Goal: Task Accomplishment & Management: Use online tool/utility

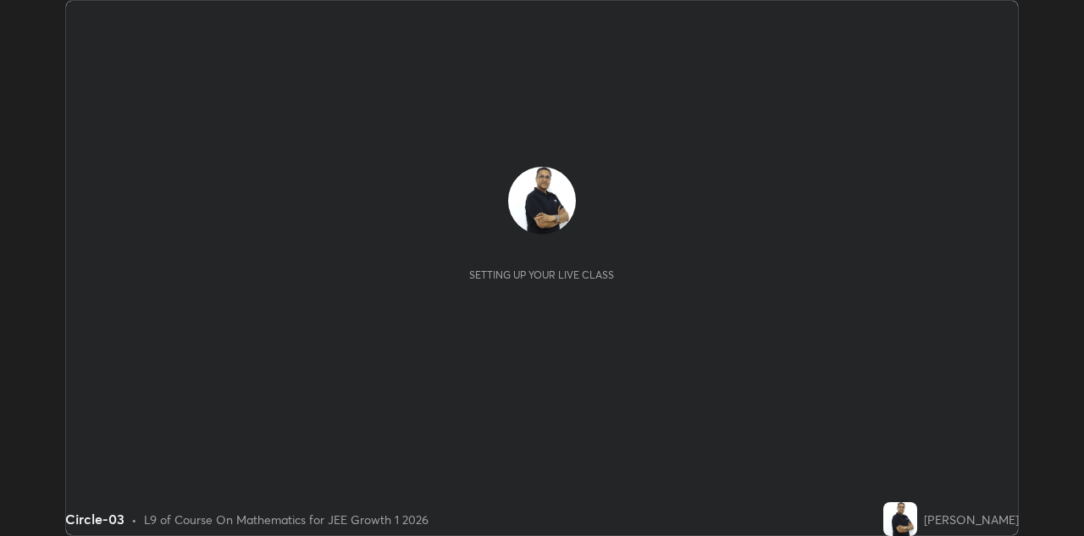
scroll to position [536, 1083]
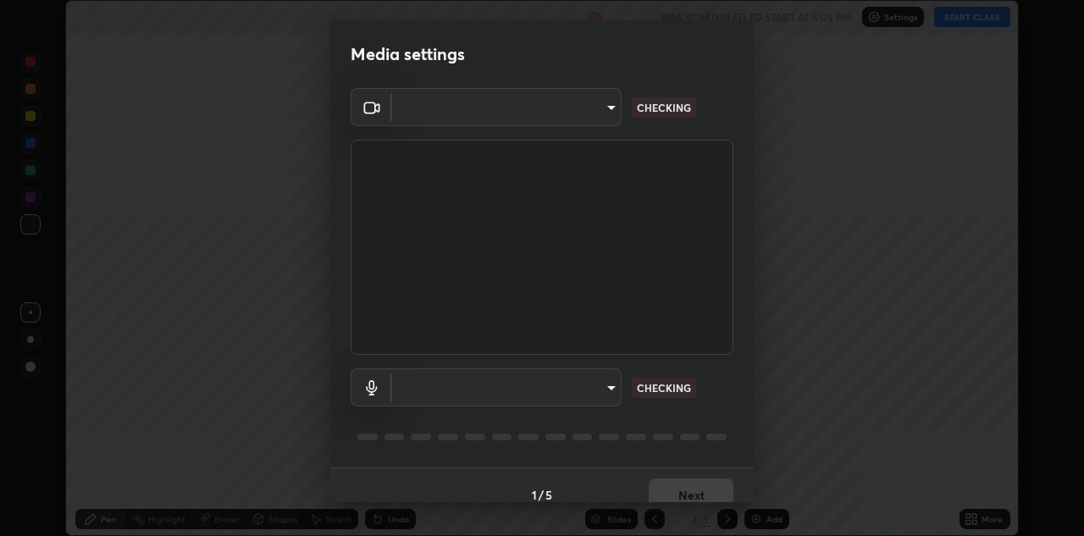
type input "6dd7f26dd43dc758996b1cf006e2949f7a02bee9d132d5f3f41e5eef0e7c266f"
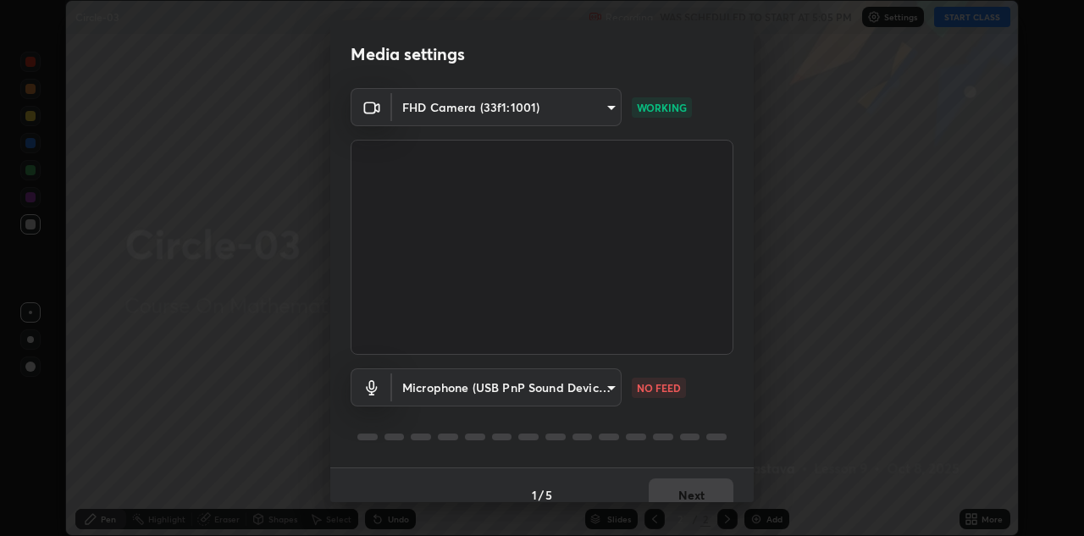
click at [583, 384] on body "Erase all Circle-03 Recording WAS SCHEDULED TO START AT 5:05 PM Settings START …" at bounding box center [542, 268] width 1084 height 536
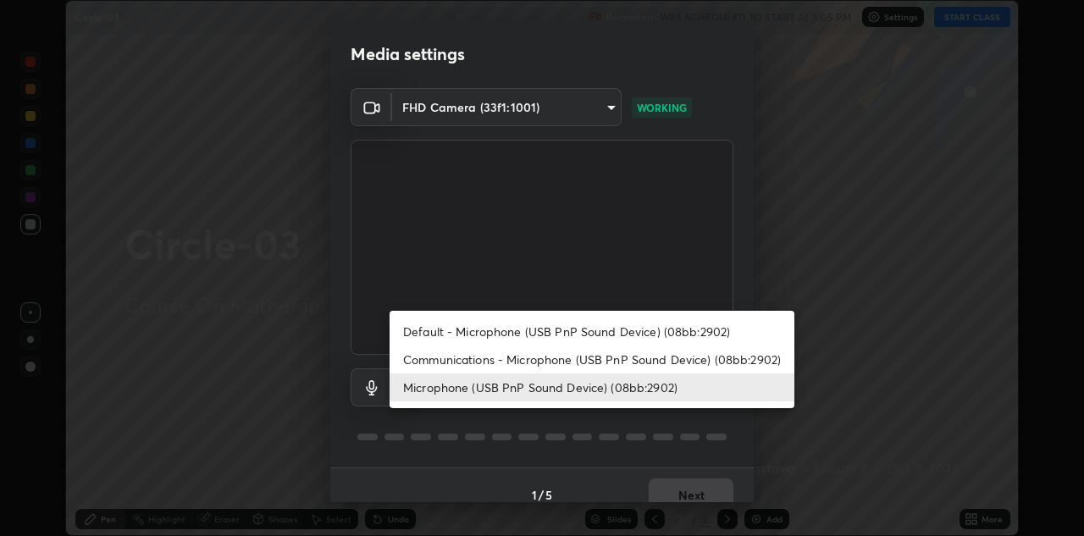
click at [559, 330] on li "Default - Microphone (USB PnP Sound Device) (08bb:2902)" at bounding box center [591, 331] width 405 height 28
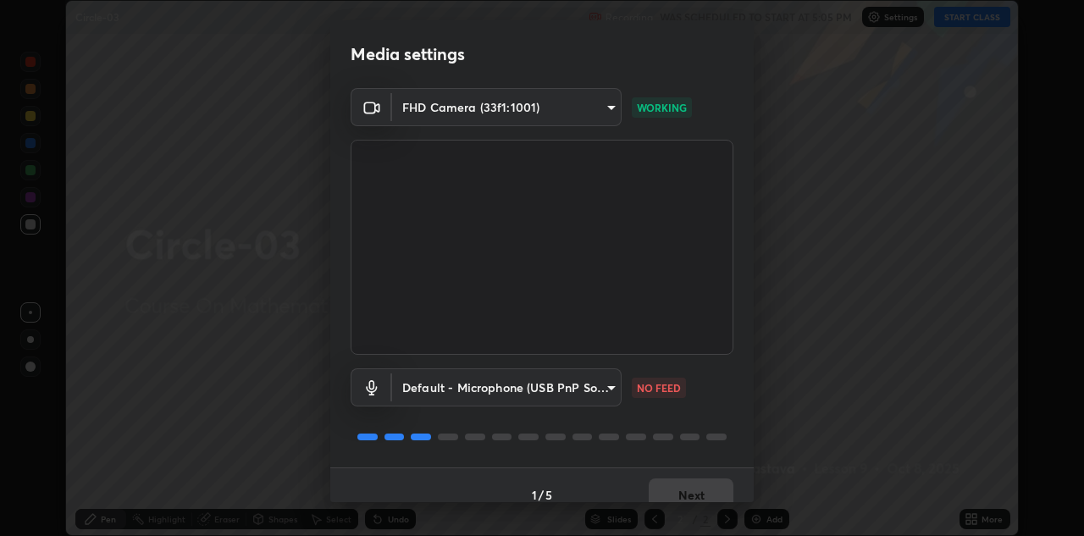
click at [553, 390] on body "Erase all Circle-03 Recording WAS SCHEDULED TO START AT 5:05 PM Settings START …" at bounding box center [542, 268] width 1084 height 536
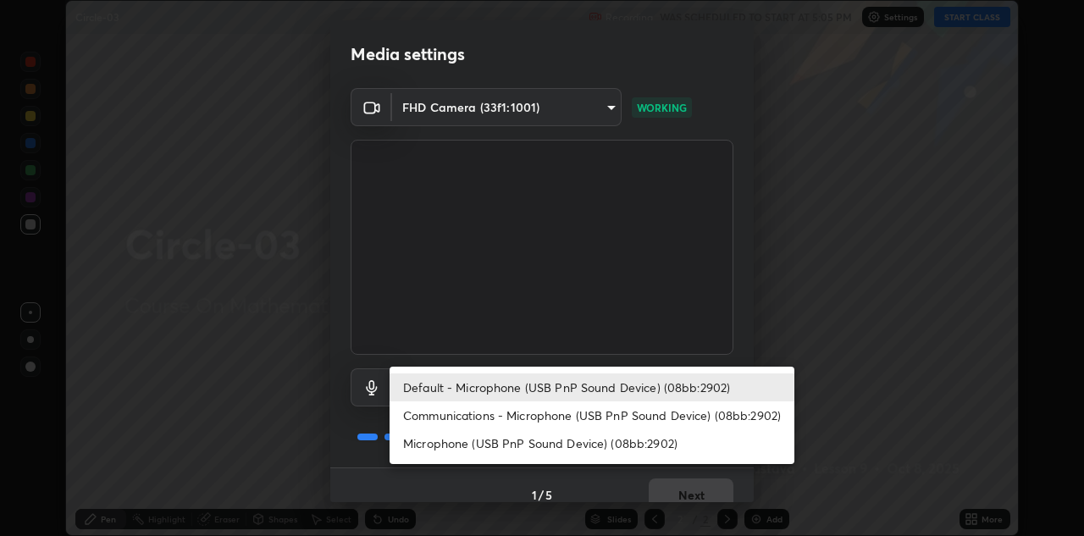
click at [540, 445] on li "Microphone (USB PnP Sound Device) (08bb:2902)" at bounding box center [591, 443] width 405 height 28
type input "a07e0359a085a1bc4cc679dbd60ce8037715fa18570e4c09fc2009039dcf4ab1"
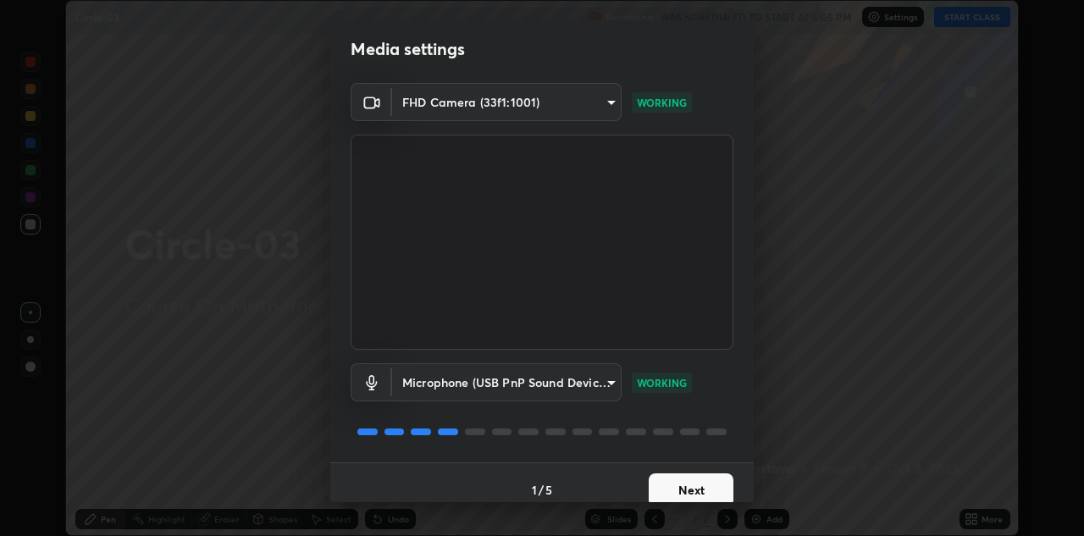
scroll to position [3, 0]
click at [696, 483] on button "Next" at bounding box center [690, 492] width 85 height 34
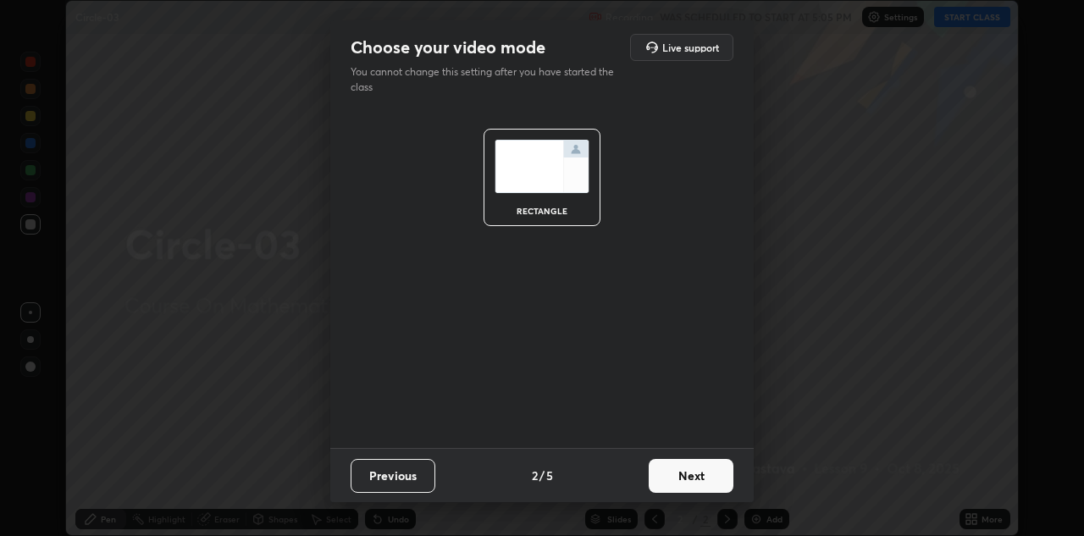
click at [709, 468] on button "Next" at bounding box center [690, 476] width 85 height 34
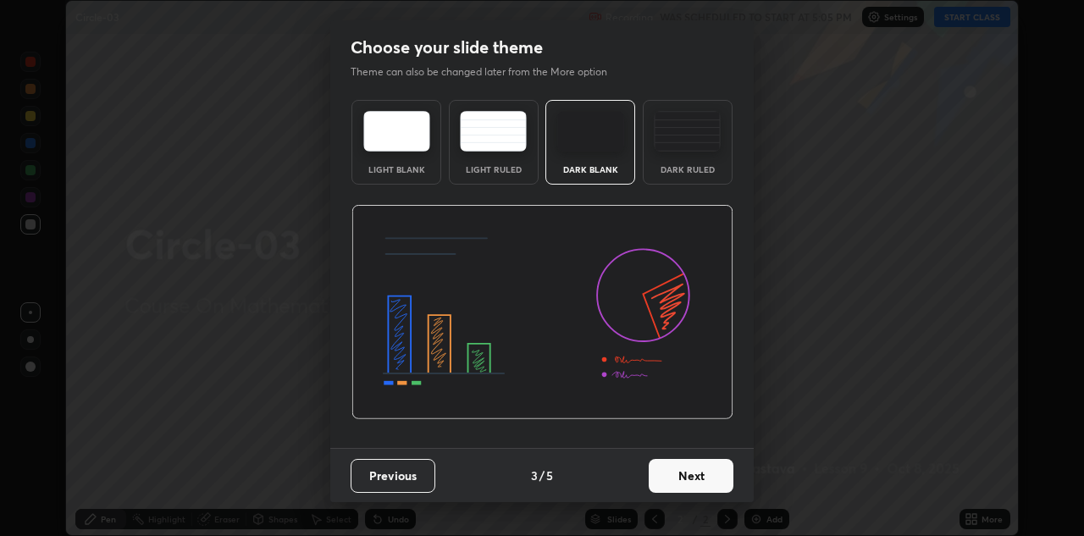
click at [710, 477] on button "Next" at bounding box center [690, 476] width 85 height 34
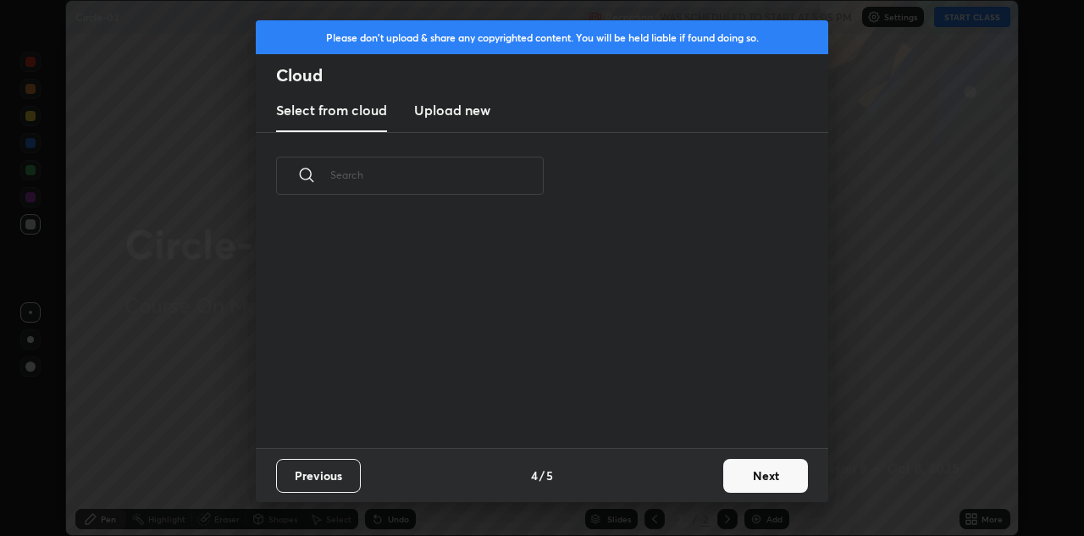
click at [726, 468] on button "Next" at bounding box center [765, 476] width 85 height 34
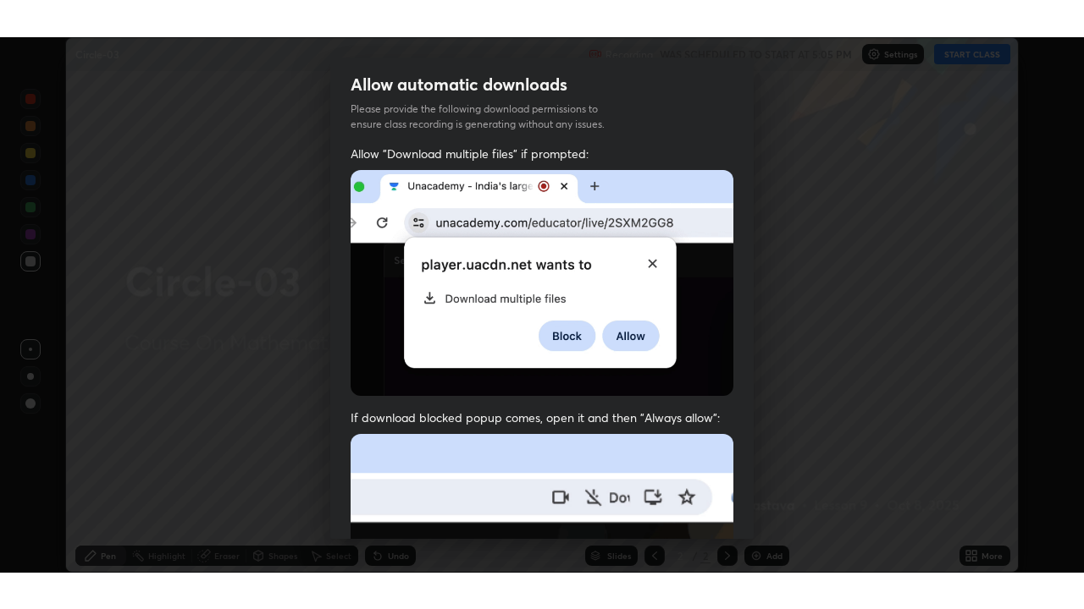
scroll to position [365, 0]
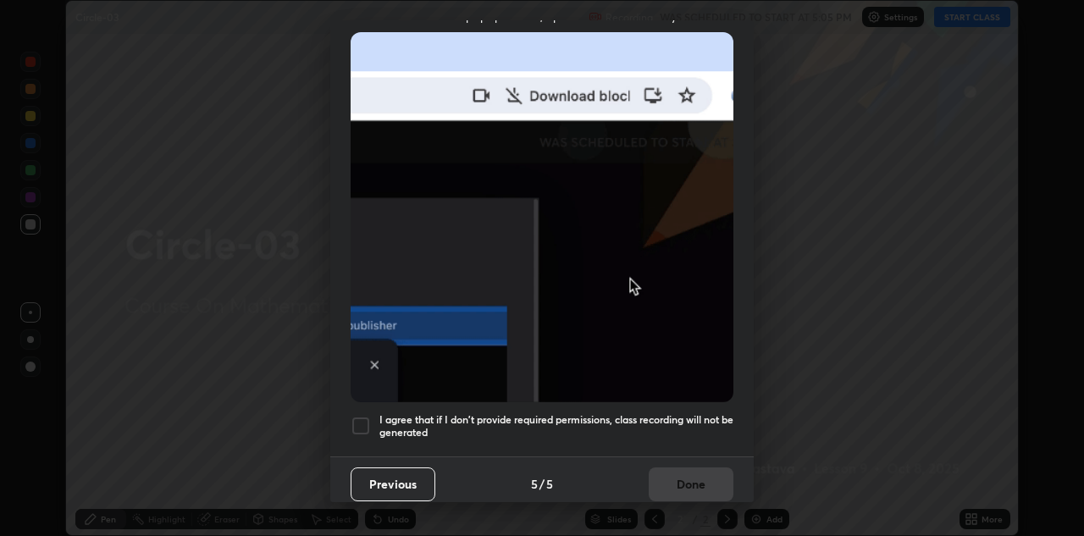
click at [694, 422] on h5 "I agree that if I don't provide required permissions, class recording will not …" at bounding box center [556, 426] width 354 height 26
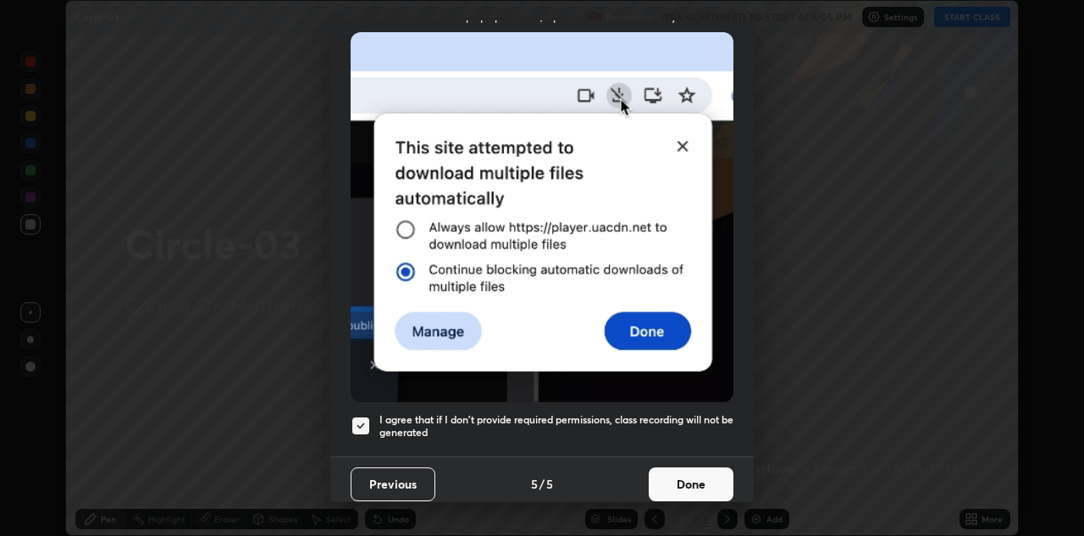
click at [713, 470] on button "Done" at bounding box center [690, 484] width 85 height 34
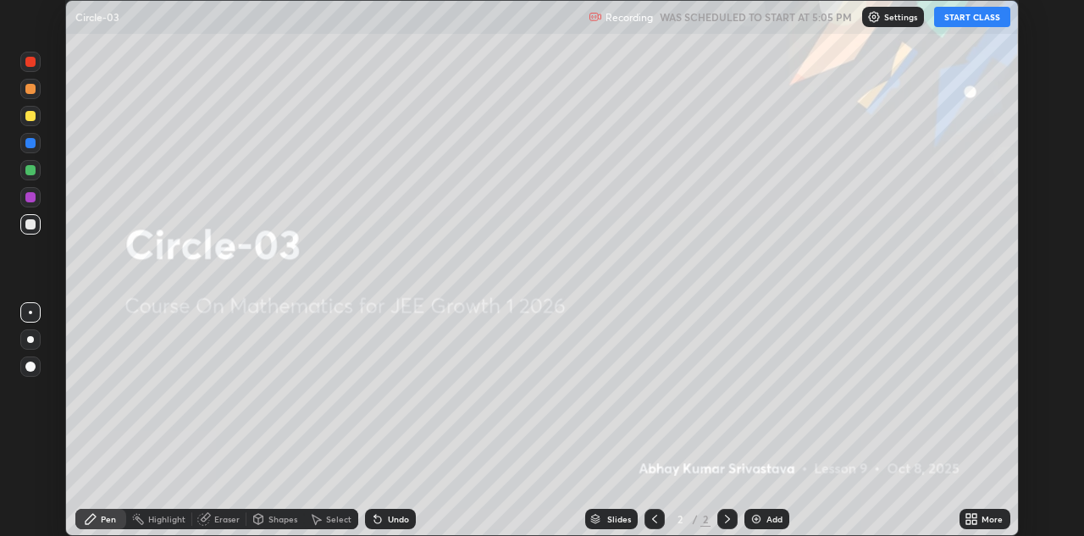
click at [978, 10] on button "START CLASS" at bounding box center [972, 17] width 76 height 20
click at [975, 521] on icon at bounding box center [974, 522] width 4 height 4
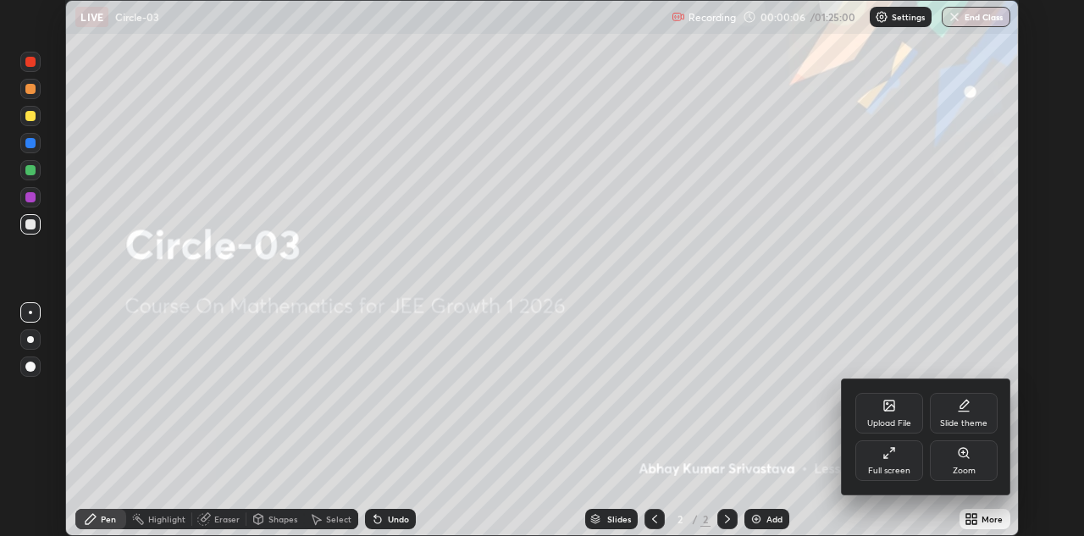
click at [882, 464] on div "Full screen" at bounding box center [889, 460] width 68 height 41
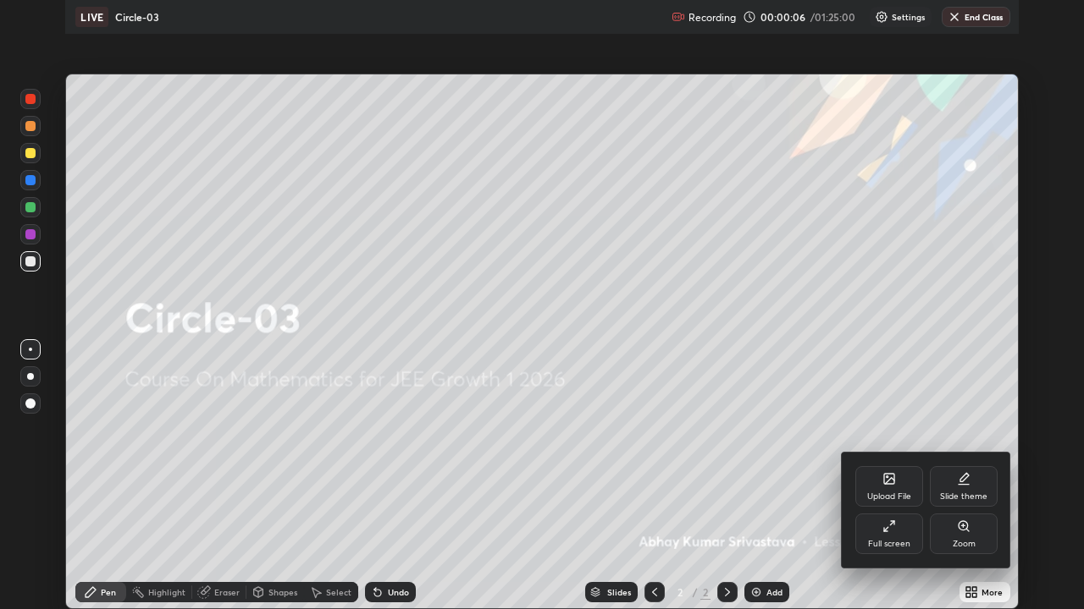
scroll to position [609, 1084]
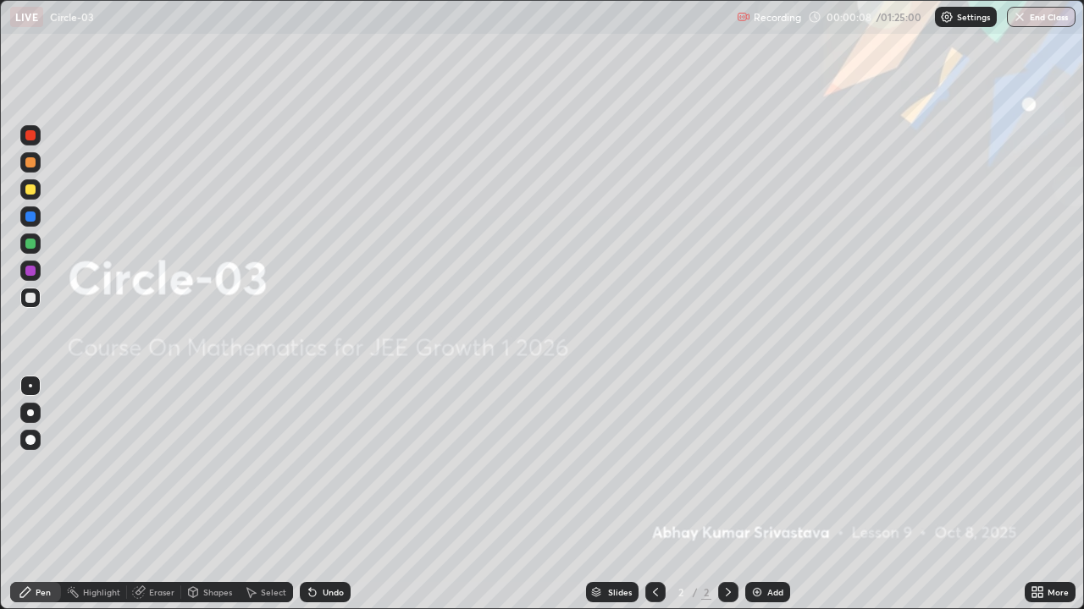
click at [769, 535] on div "Add" at bounding box center [767, 592] width 45 height 20
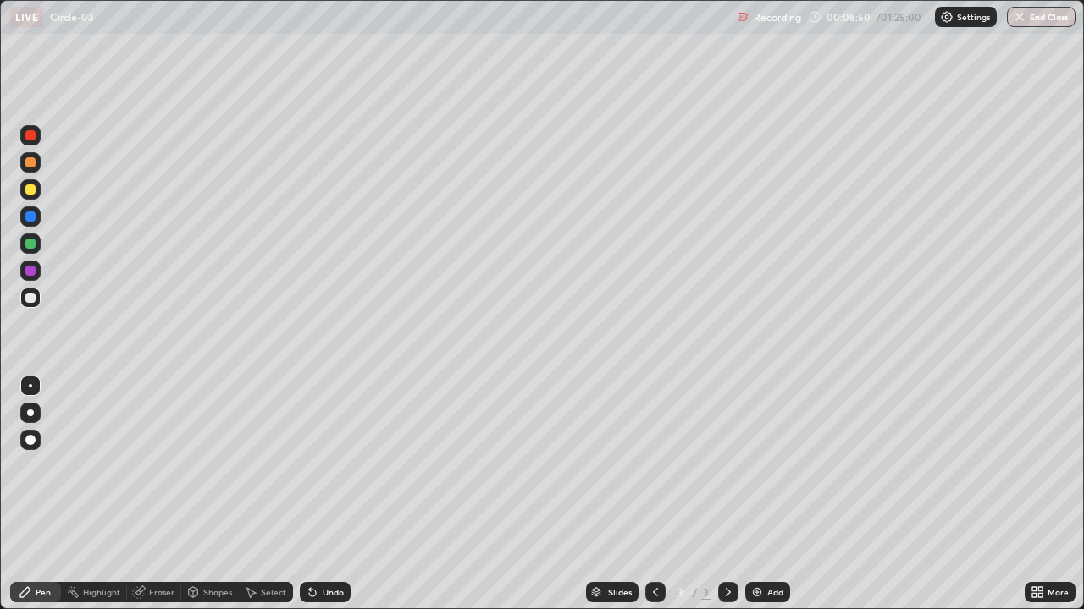
click at [759, 535] on img at bounding box center [757, 593] width 14 height 14
click at [769, 535] on div "Add" at bounding box center [775, 592] width 16 height 8
click at [654, 535] on icon at bounding box center [655, 593] width 14 height 14
click at [725, 535] on icon at bounding box center [728, 593] width 14 height 14
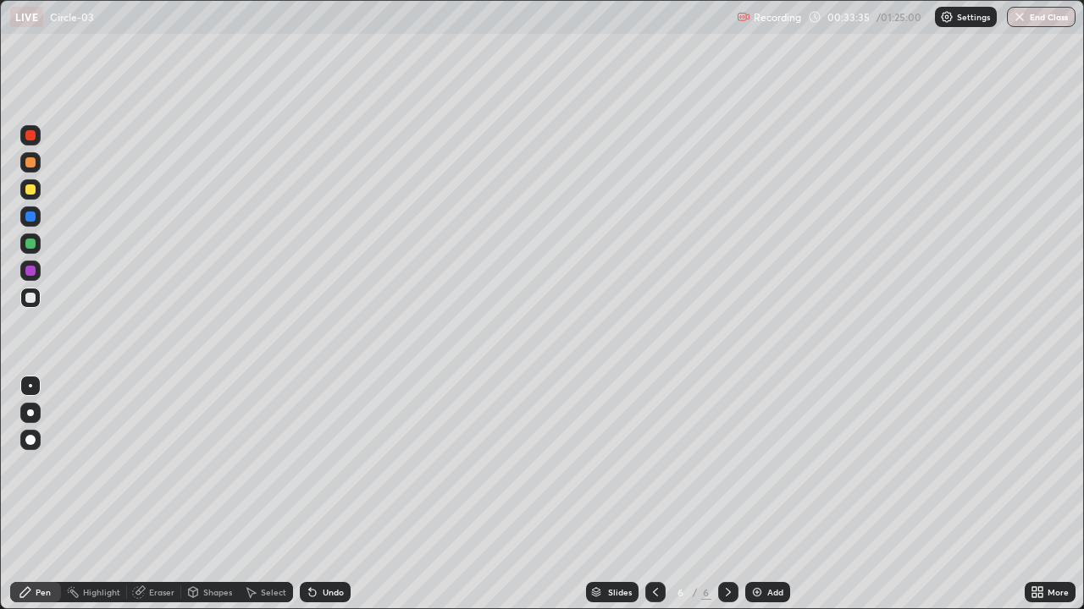
click at [767, 535] on div "Add" at bounding box center [775, 592] width 16 height 8
click at [760, 535] on img at bounding box center [757, 593] width 14 height 14
click at [33, 272] on div at bounding box center [30, 271] width 10 height 10
click at [772, 535] on div "Add" at bounding box center [767, 592] width 45 height 20
click at [30, 299] on div at bounding box center [30, 298] width 10 height 10
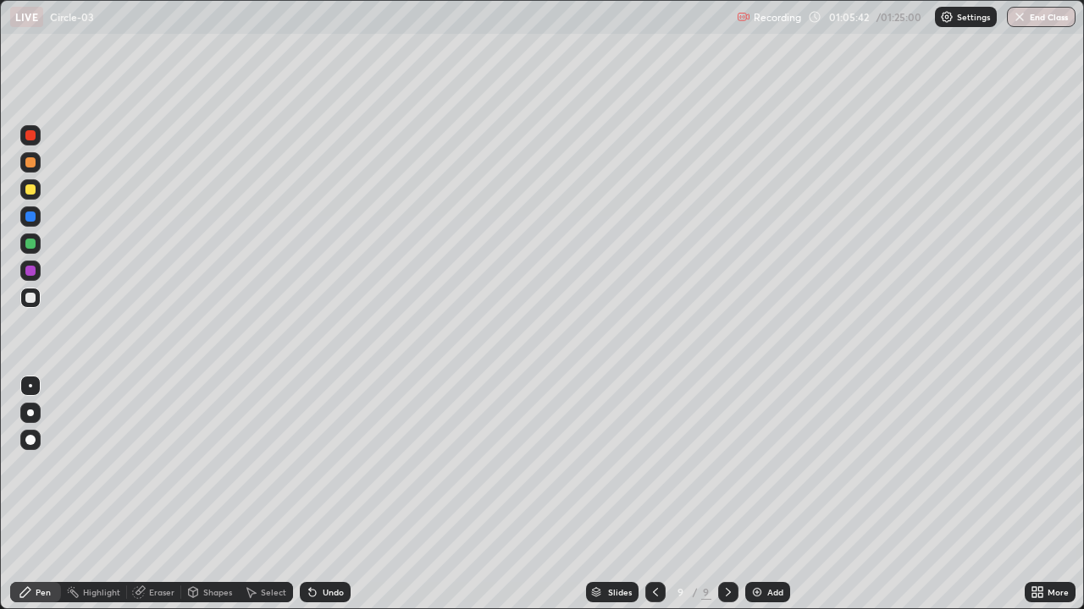
click at [1041, 16] on button "End Class" at bounding box center [1041, 17] width 69 height 20
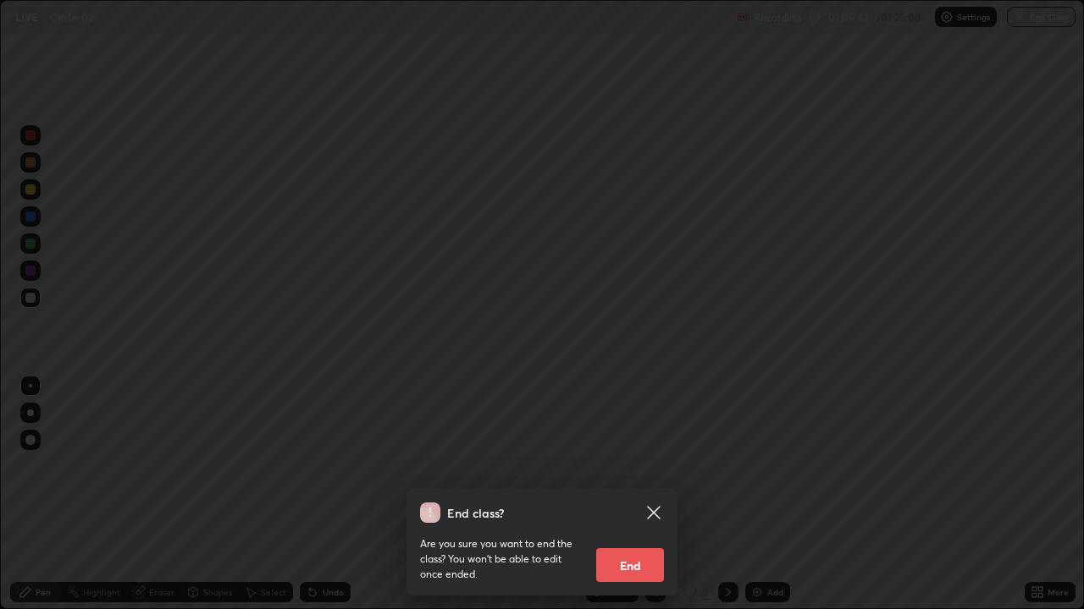
click at [630, 535] on button "End" at bounding box center [630, 566] width 68 height 34
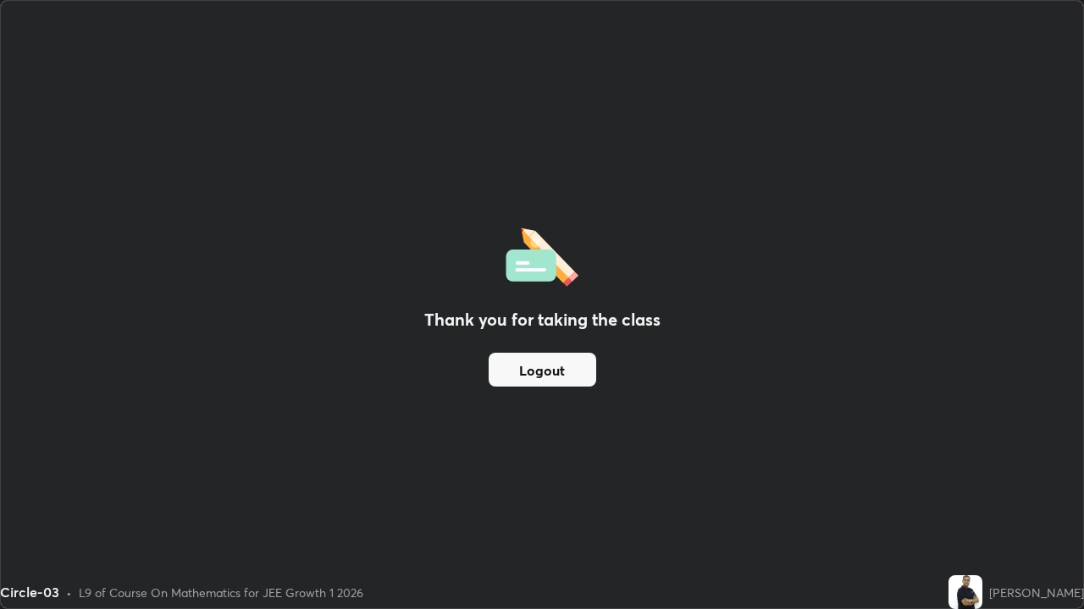
click at [550, 371] on button "Logout" at bounding box center [542, 370] width 108 height 34
